Goal: Information Seeking & Learning: Check status

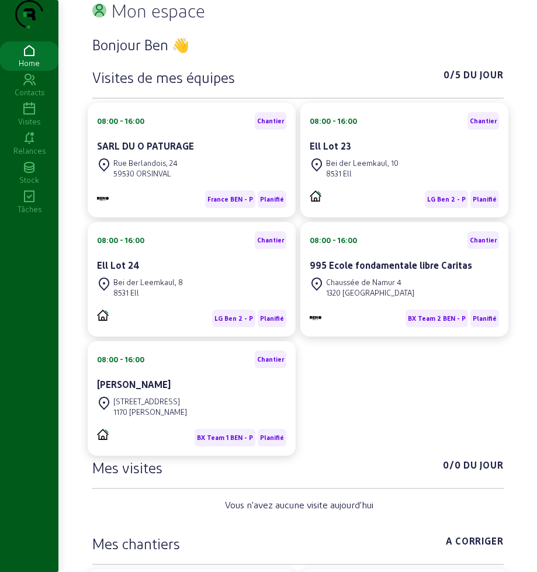
click at [36, 116] on icon at bounding box center [29, 109] width 58 height 14
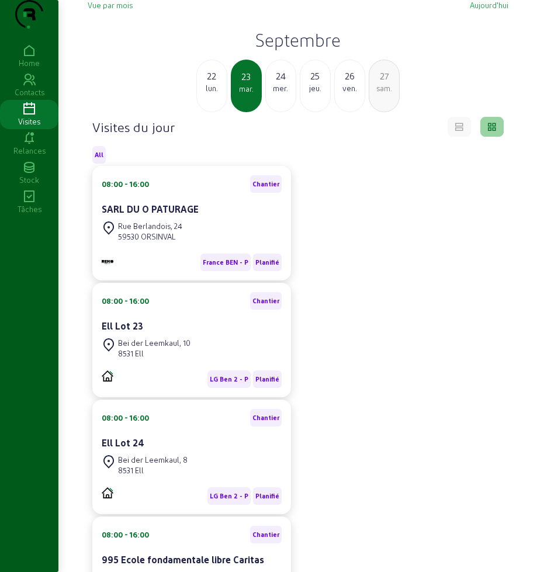
click at [300, 51] on div "Vue par mois [DATE] [DATE] [DATE] mer. 25 jeu. 26 ven. 27 sam." at bounding box center [298, 56] width 421 height 112
click at [293, 50] on h2 "Septembre" at bounding box center [298, 39] width 421 height 21
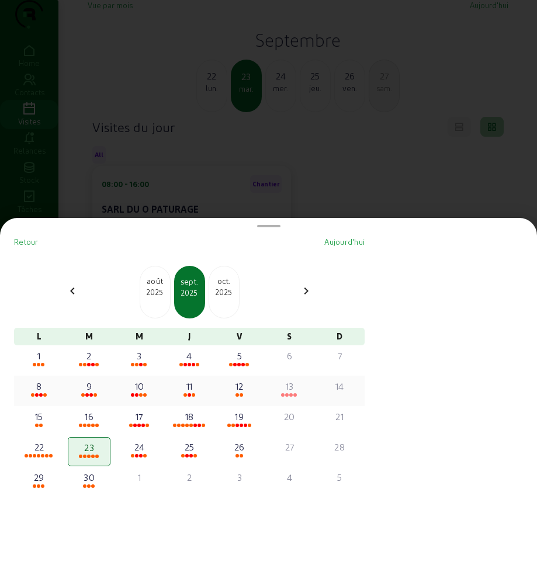
click at [43, 394] on span at bounding box center [41, 395] width 4 height 4
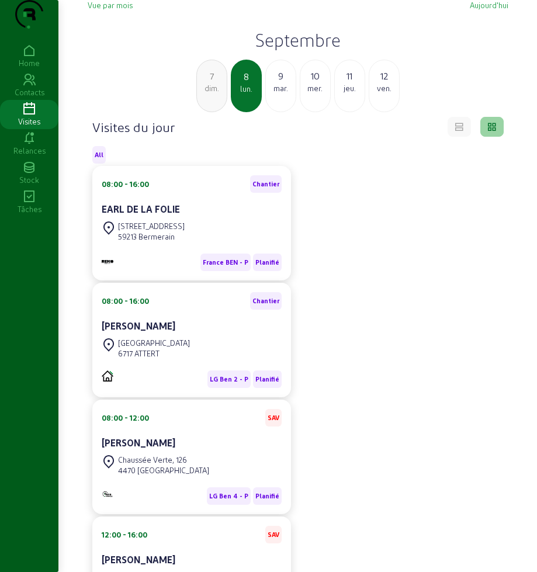
click at [280, 83] on div "9" at bounding box center [281, 76] width 30 height 14
click at [286, 93] on div "mer." at bounding box center [281, 88] width 30 height 11
click at [279, 83] on div "11" at bounding box center [281, 76] width 30 height 14
click at [279, 93] on div "ven." at bounding box center [281, 88] width 30 height 11
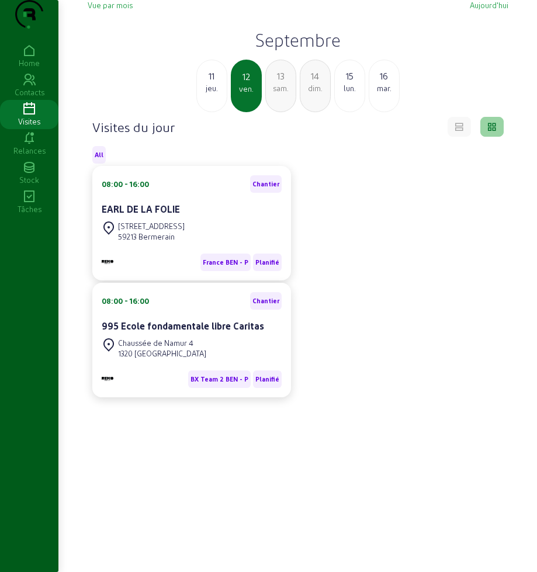
click at [271, 93] on div "sam." at bounding box center [281, 88] width 30 height 11
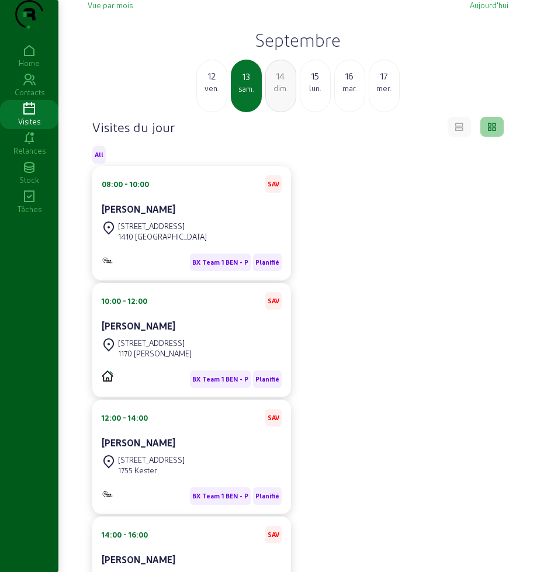
click at [271, 93] on div "dim." at bounding box center [281, 88] width 30 height 11
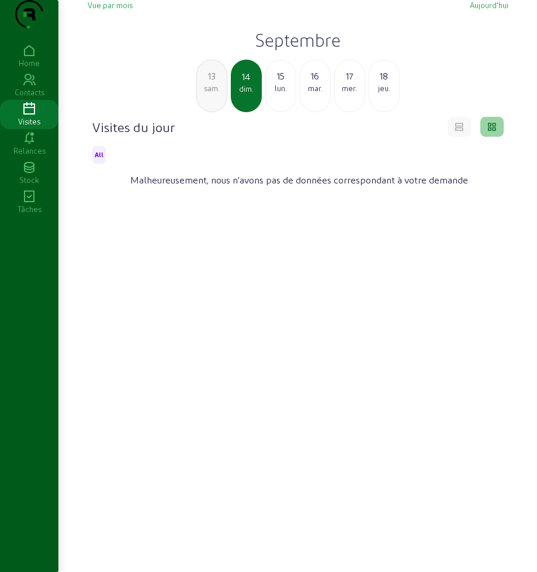
click at [273, 93] on div "lun." at bounding box center [281, 88] width 30 height 11
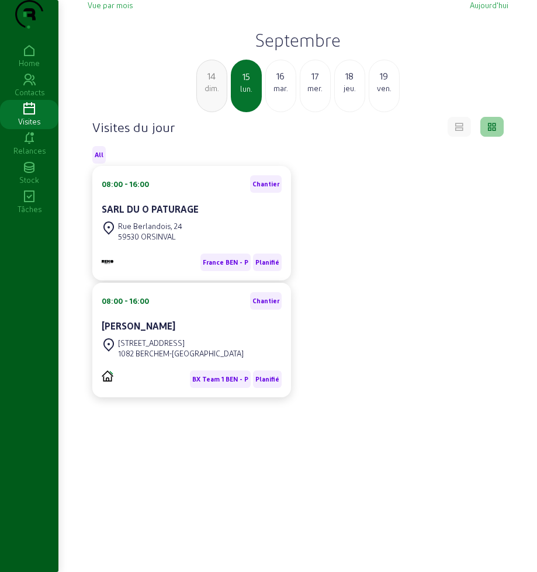
click at [276, 83] on div "16" at bounding box center [281, 76] width 30 height 14
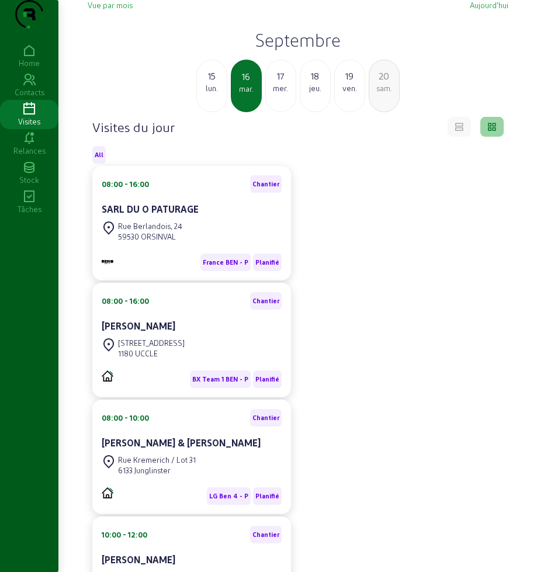
click at [280, 83] on div "17" at bounding box center [281, 76] width 30 height 14
click at [274, 83] on div "18" at bounding box center [281, 76] width 30 height 14
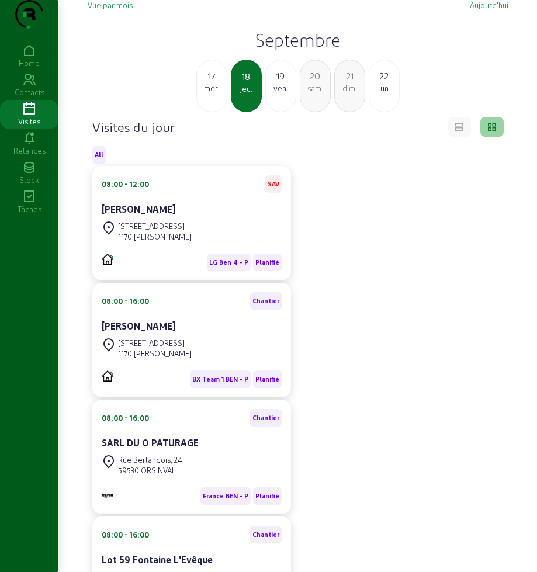
click at [283, 83] on div "19" at bounding box center [281, 76] width 30 height 14
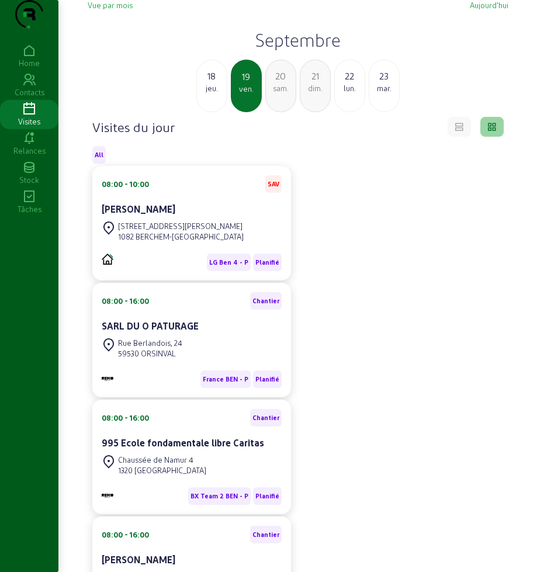
click at [218, 93] on div "jeu." at bounding box center [212, 88] width 30 height 11
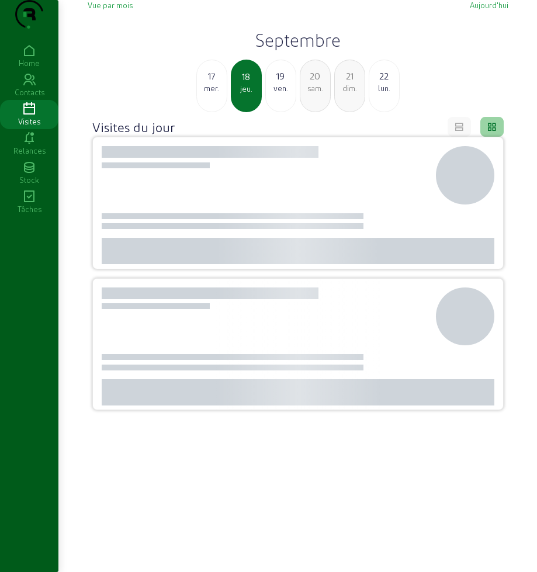
click at [218, 93] on div "mer." at bounding box center [212, 88] width 30 height 11
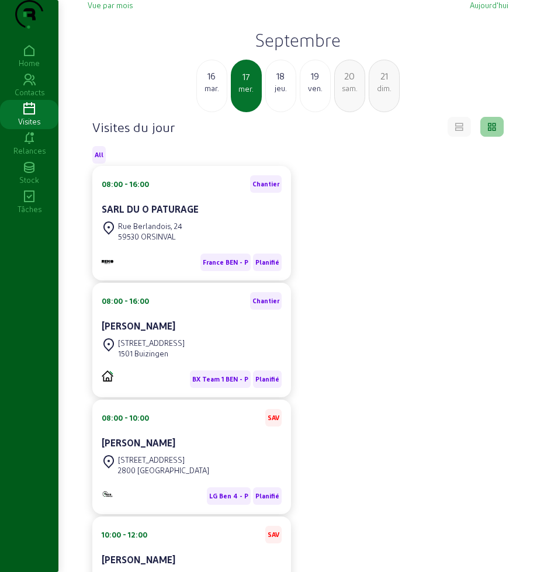
click at [205, 93] on div "mar." at bounding box center [212, 88] width 30 height 11
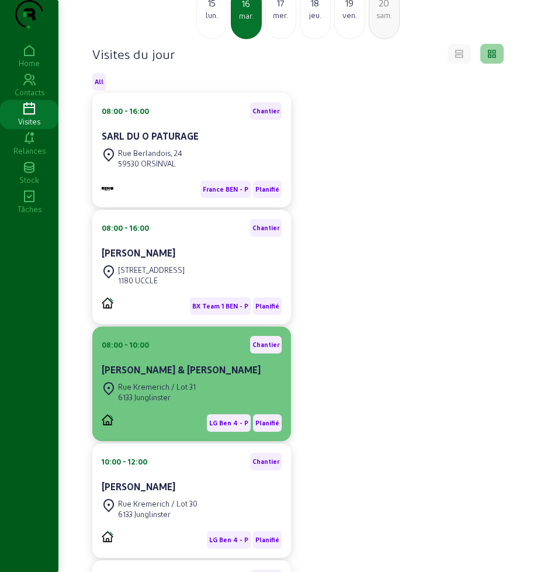
click at [164, 379] on div "08:00 - 10:00 [PERSON_NAME] & [PERSON_NAME]" at bounding box center [192, 357] width 180 height 43
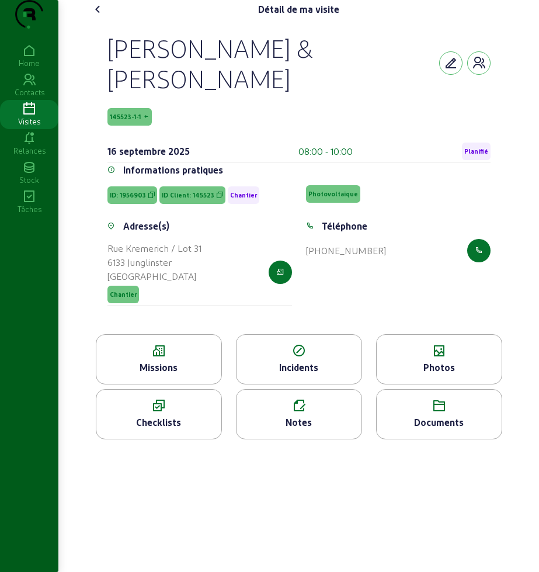
drag, startPoint x: 99, startPoint y: 65, endPoint x: 172, endPoint y: 148, distance: 111.4
click at [172, 148] on div "[PERSON_NAME] & [PERSON_NAME] 145523-1-1 [DATE] 08:00 - 10:00 Planifié Informat…" at bounding box center [298, 177] width 411 height 316
copy div "[PERSON_NAME] & [PERSON_NAME] 145523-1-1"
click at [196, 358] on icon at bounding box center [158, 351] width 125 height 14
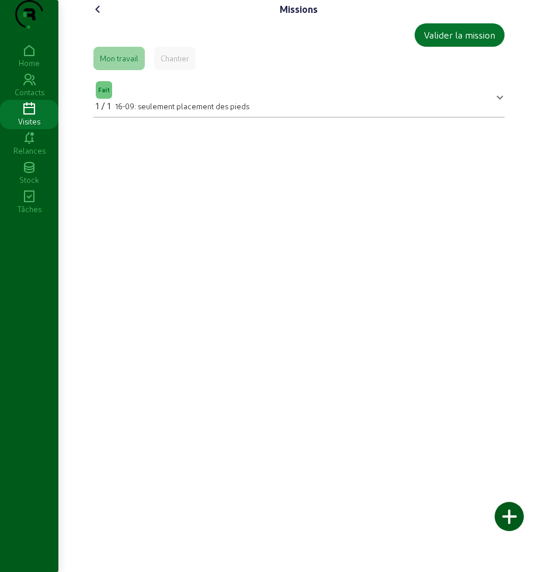
click at [99, 16] on icon at bounding box center [98, 9] width 14 height 14
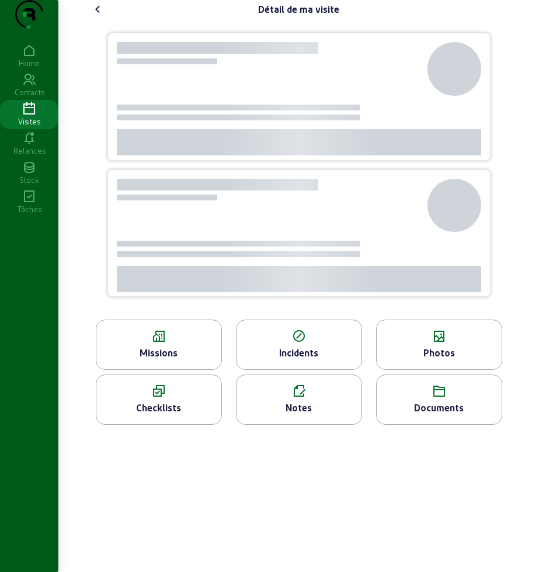
click at [99, 16] on icon at bounding box center [98, 9] width 14 height 14
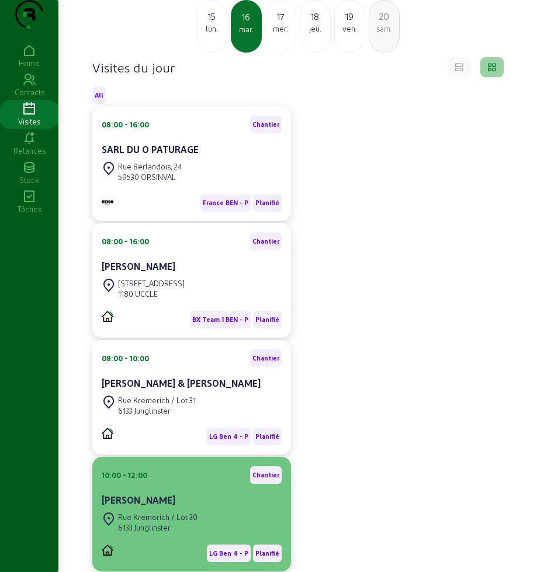
scroll to position [219, 0]
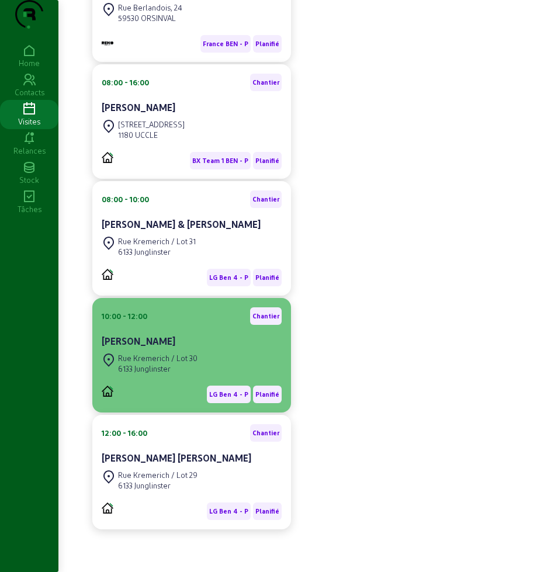
click at [163, 363] on div "Rue Kremerich / Lot 30" at bounding box center [157, 358] width 79 height 11
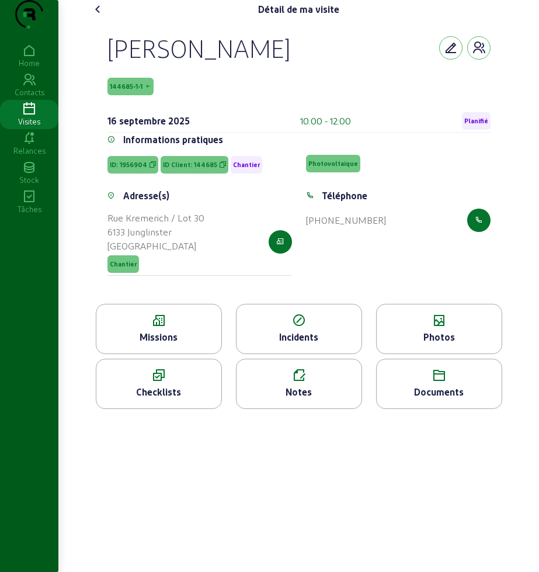
drag, startPoint x: 130, startPoint y: 72, endPoint x: 190, endPoint y: 93, distance: 63.4
click at [190, 93] on div "[PERSON_NAME] 144685-1-1 [DATE] 10:00 - 12:00 Planifié" at bounding box center [299, 83] width 383 height 100
click at [102, 16] on icon at bounding box center [98, 9] width 14 height 14
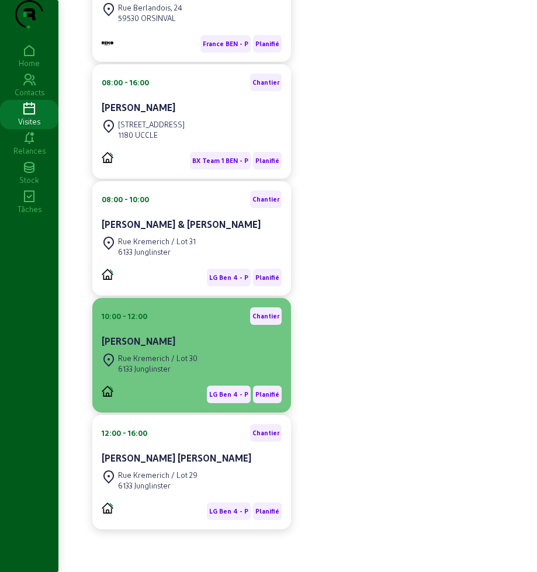
scroll to position [256, 0]
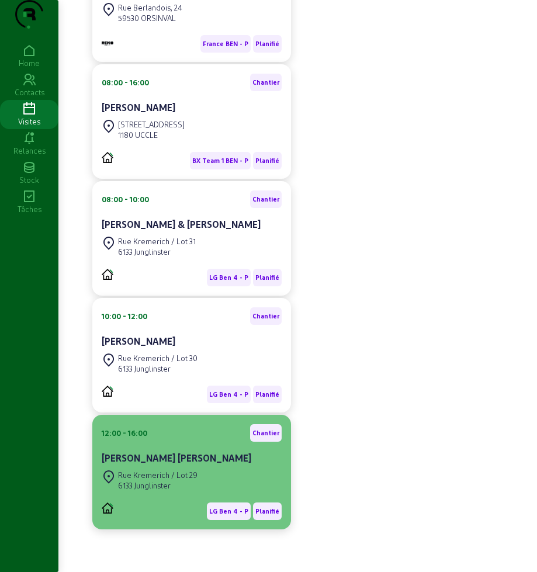
click at [181, 458] on div "[PERSON_NAME] [PERSON_NAME]" at bounding box center [192, 458] width 180 height 14
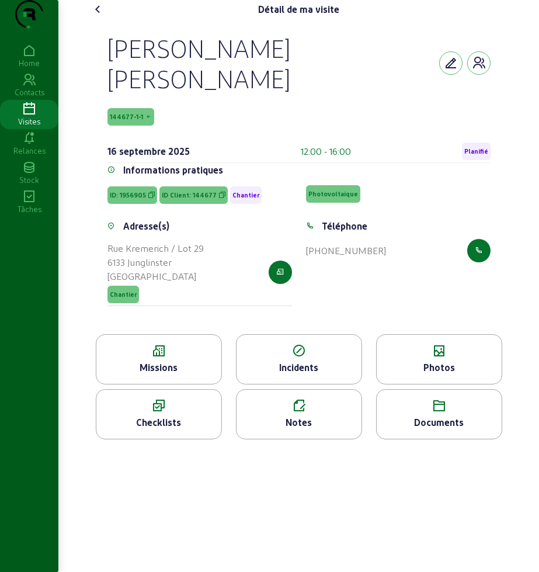
drag, startPoint x: 103, startPoint y: 61, endPoint x: 168, endPoint y: 131, distance: 95.5
click at [168, 131] on div "[PERSON_NAME] 144677-1-1 [DATE] 12:00 - 16:00 Planifié Informations pratiques I…" at bounding box center [298, 177] width 411 height 316
copy div "[PERSON_NAME] [PERSON_NAME] 144677-1-1"
click at [157, 358] on icon at bounding box center [158, 351] width 125 height 14
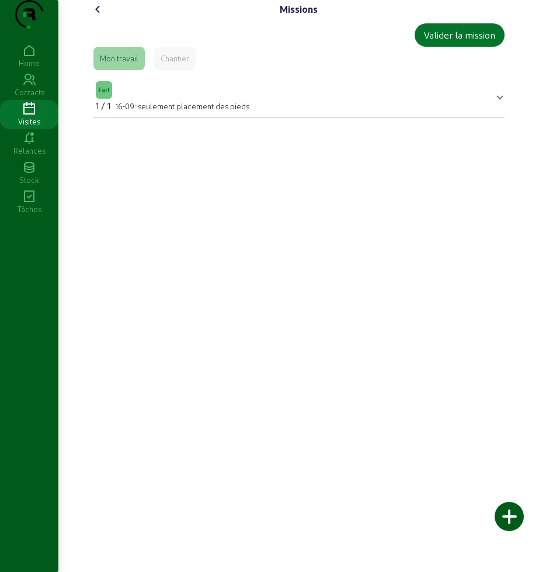
click at [96, 16] on icon at bounding box center [98, 9] width 14 height 14
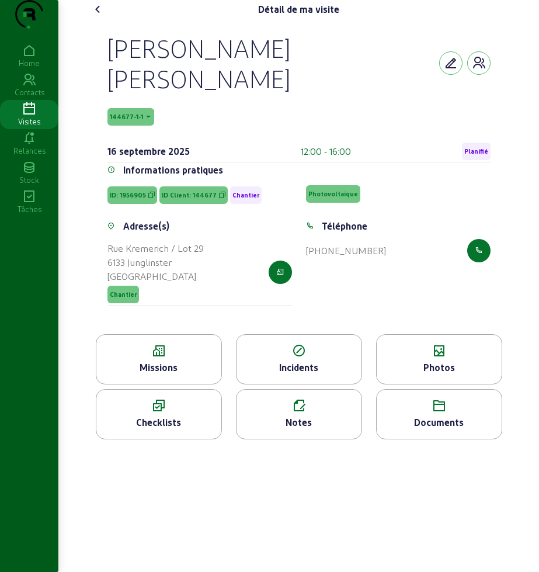
click at [137, 1] on div "Détail de ma visite [PERSON_NAME] 144677-1-1 [DATE] 12:00 - 16:00 Planifié Info…" at bounding box center [299, 224] width 435 height 449
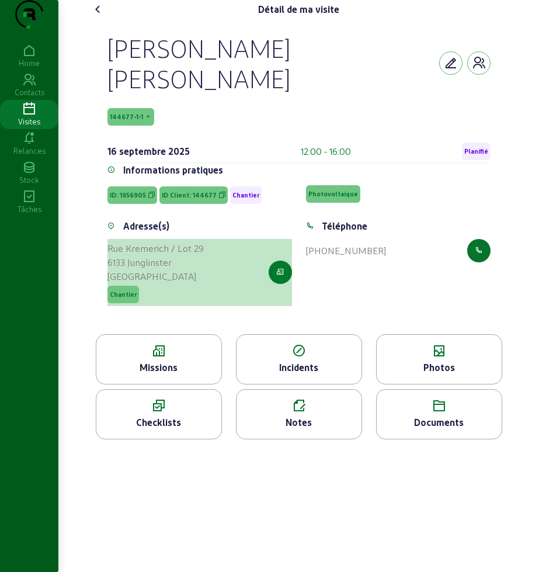
click at [278, 278] on icon "button" at bounding box center [280, 272] width 8 height 11
